Goal: Information Seeking & Learning: Learn about a topic

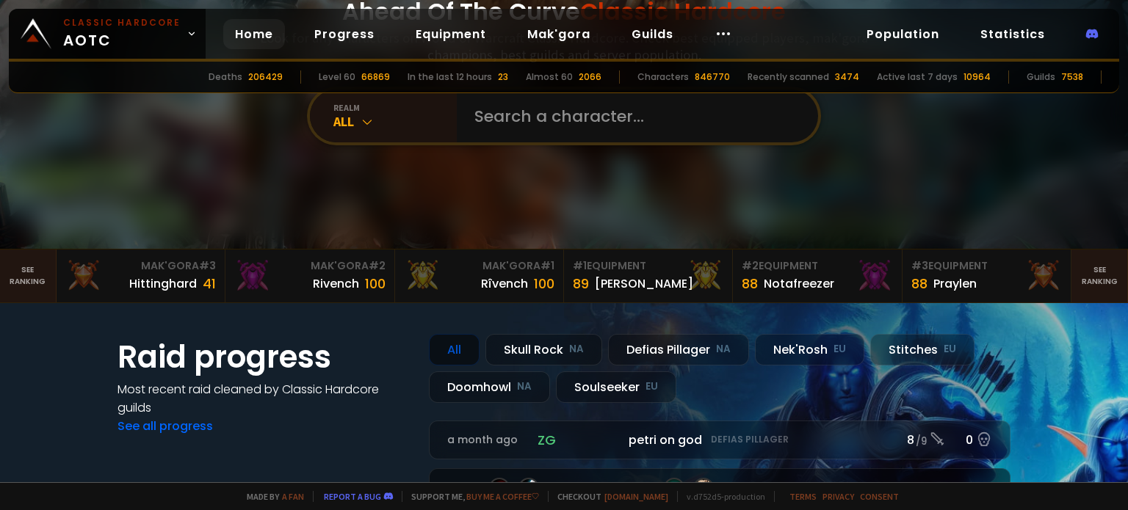
scroll to position [294, 0]
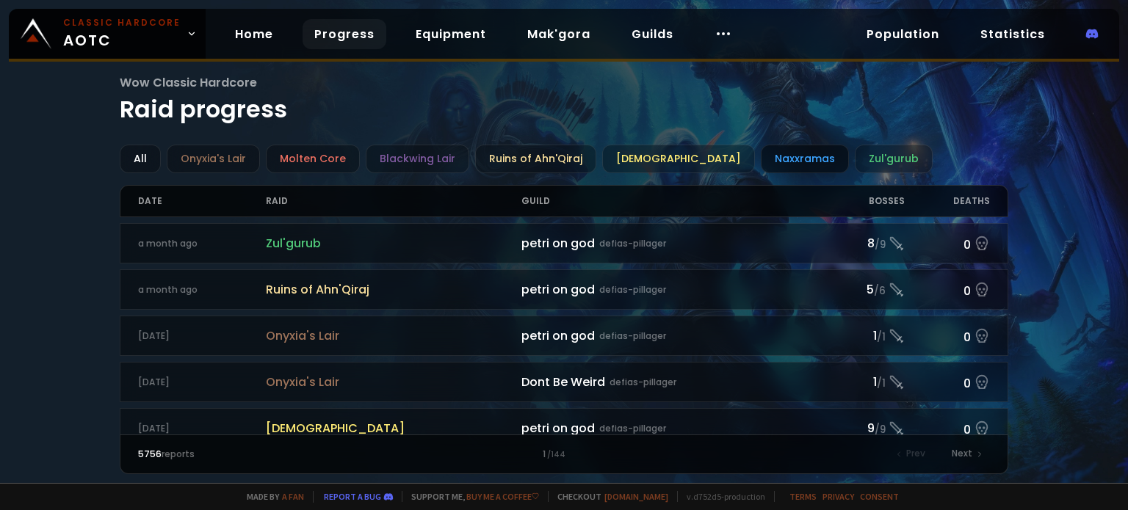
click at [786, 163] on div "Naxxramas" at bounding box center [805, 159] width 88 height 29
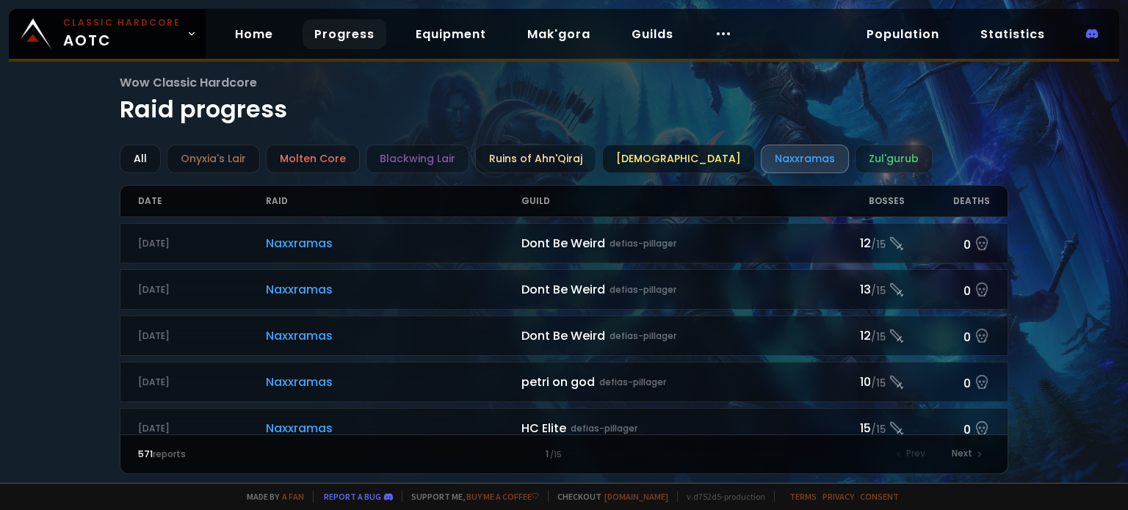
click at [673, 159] on div "Ahn'Qiraj Temple" at bounding box center [678, 159] width 153 height 29
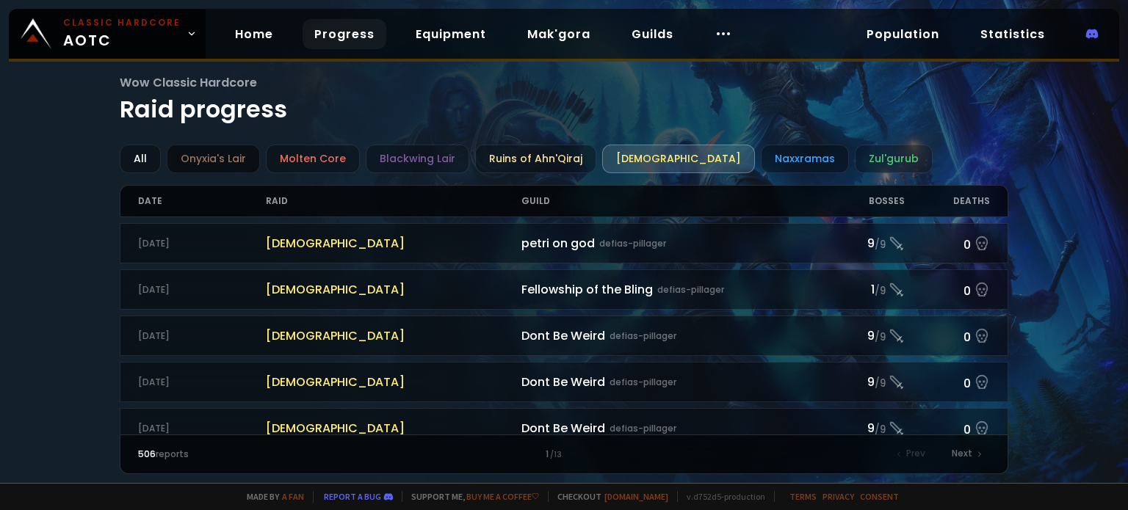
drag, startPoint x: 207, startPoint y: 161, endPoint x: 195, endPoint y: 161, distance: 11.7
click at [206, 161] on div "Onyxia's Lair" at bounding box center [213, 159] width 93 height 29
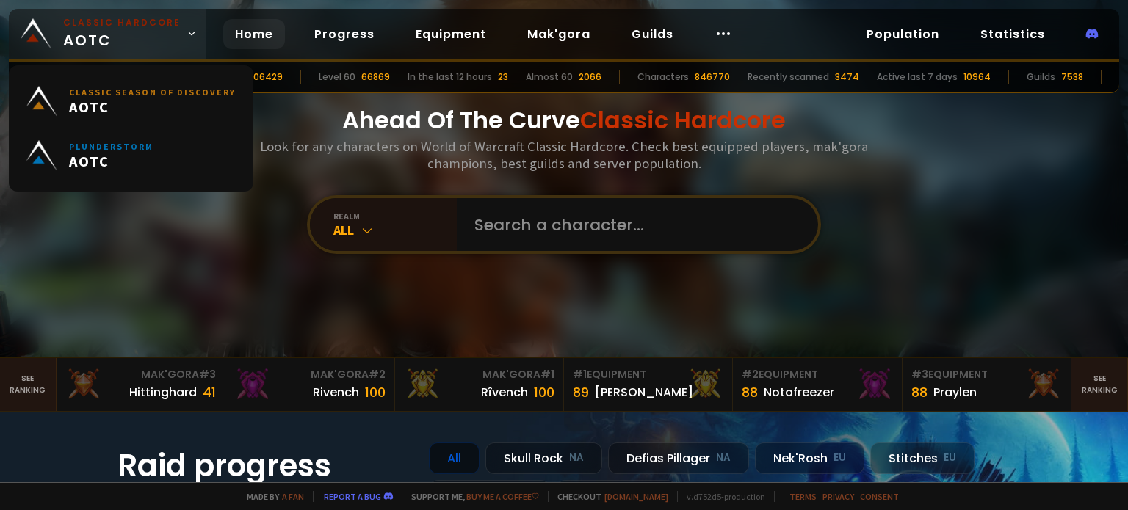
click at [186, 37] on icon at bounding box center [191, 34] width 10 height 10
